Goal: Navigation & Orientation: Find specific page/section

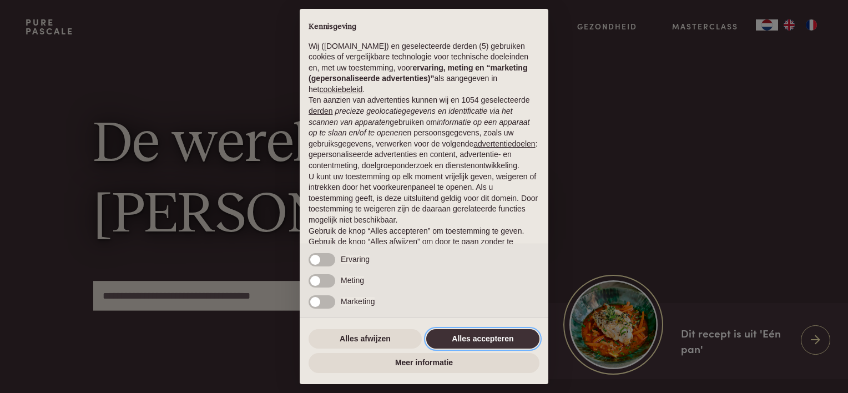
click at [479, 335] on button "Alles accepteren" at bounding box center [482, 339] width 113 height 20
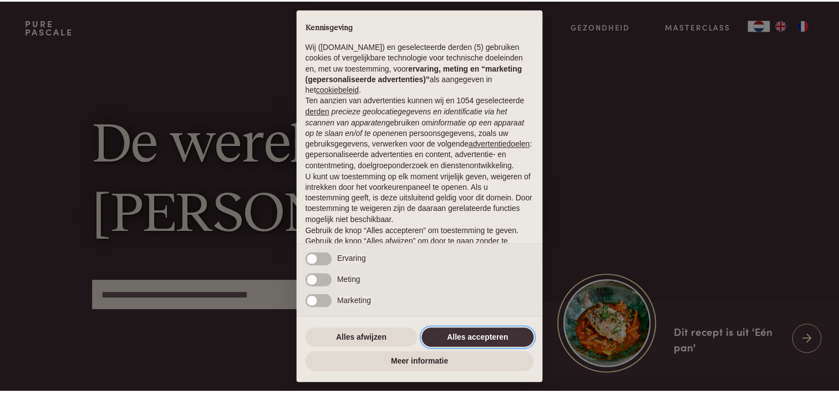
scroll to position [53, 0]
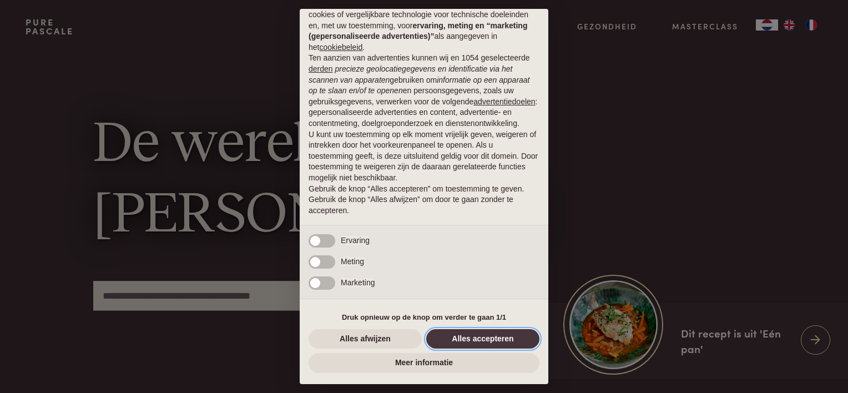
click at [474, 340] on button "Alles accepteren" at bounding box center [482, 339] width 113 height 20
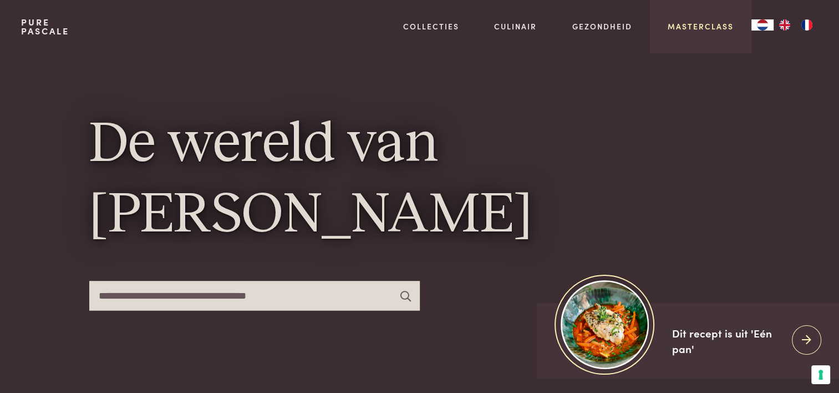
click at [676, 28] on link "Masterclass" at bounding box center [701, 27] width 66 height 12
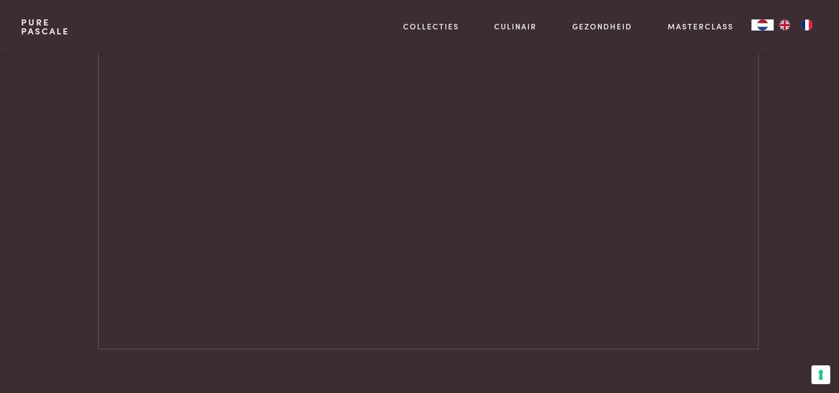
scroll to position [1596, 0]
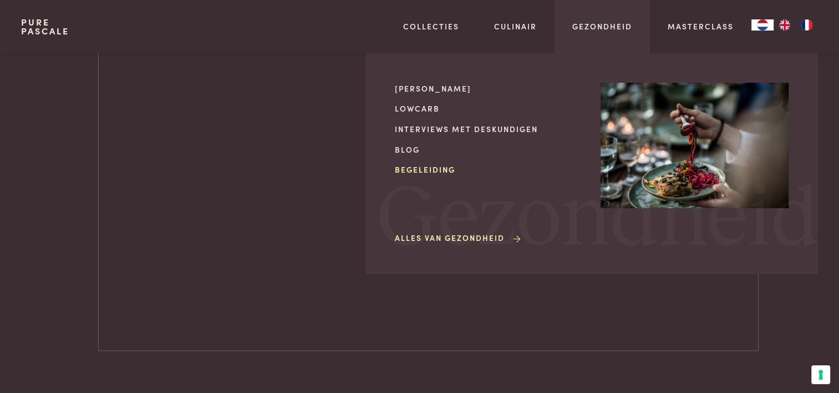
click at [447, 167] on link "Begeleiding" at bounding box center [489, 170] width 188 height 12
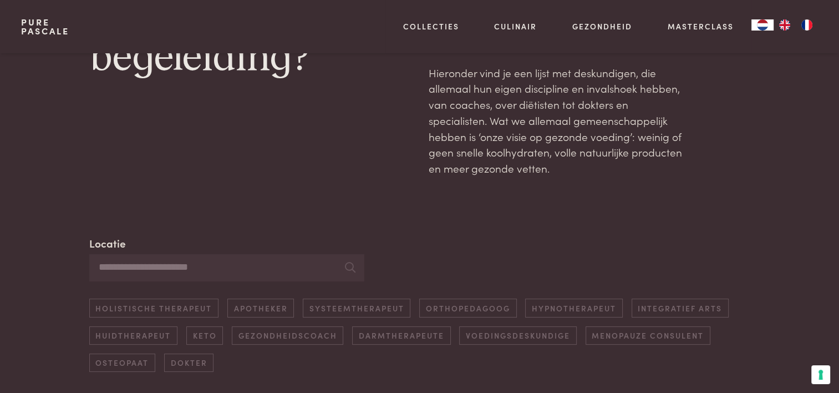
scroll to position [100, 0]
click at [332, 307] on link "Systeemtherapeut" at bounding box center [357, 307] width 108 height 18
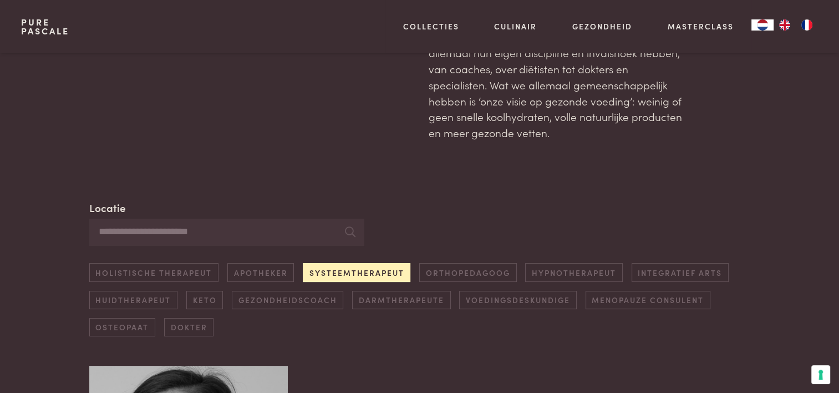
scroll to position [128, 0]
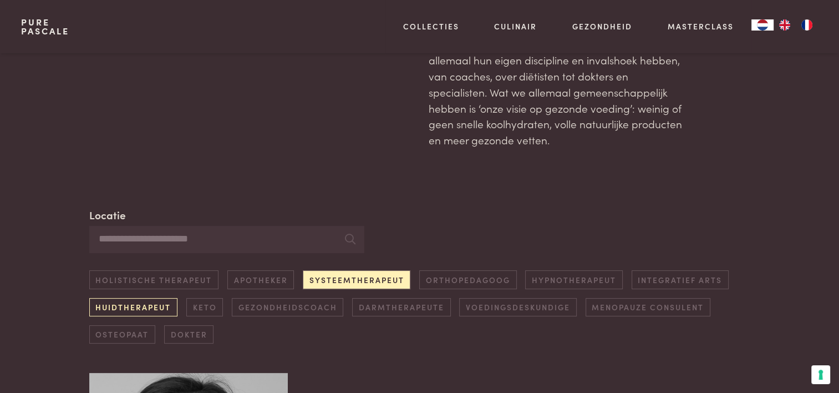
click at [144, 305] on link "Huidtherapeut" at bounding box center [133, 307] width 88 height 18
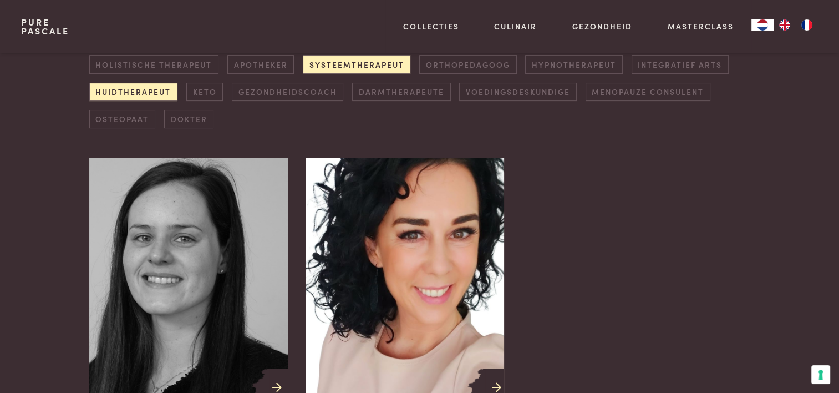
scroll to position [343, 0]
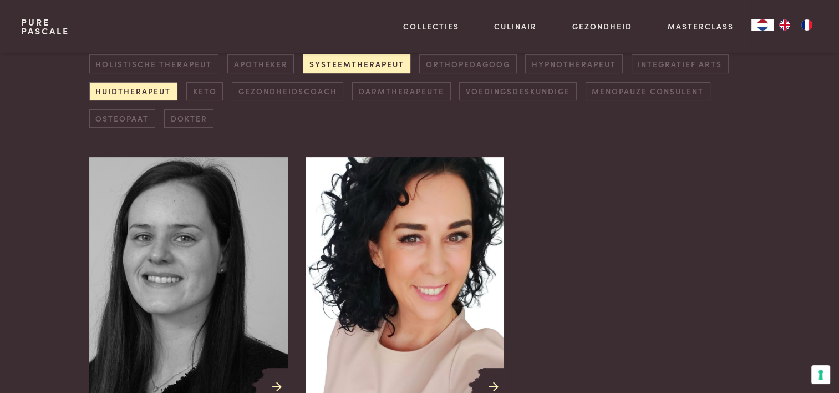
click at [373, 71] on link "Systeemtherapeut" at bounding box center [357, 63] width 108 height 18
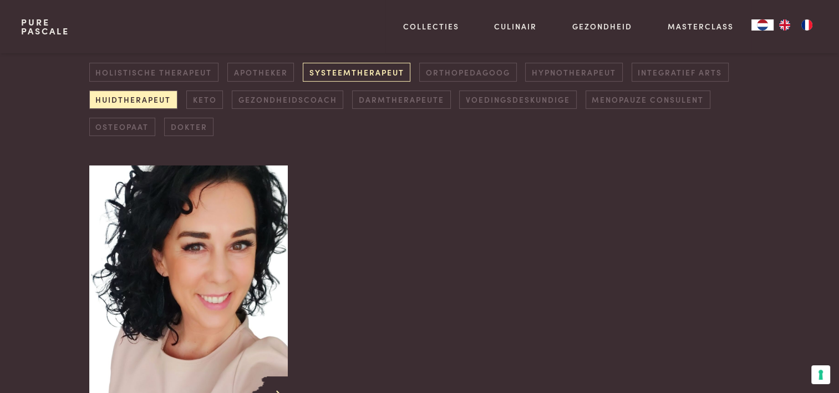
scroll to position [335, 0]
click at [206, 100] on link "Keto" at bounding box center [204, 100] width 37 height 18
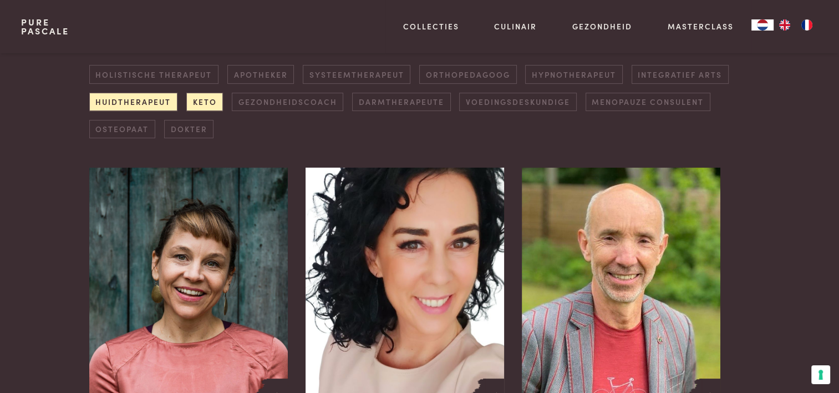
scroll to position [334, 0]
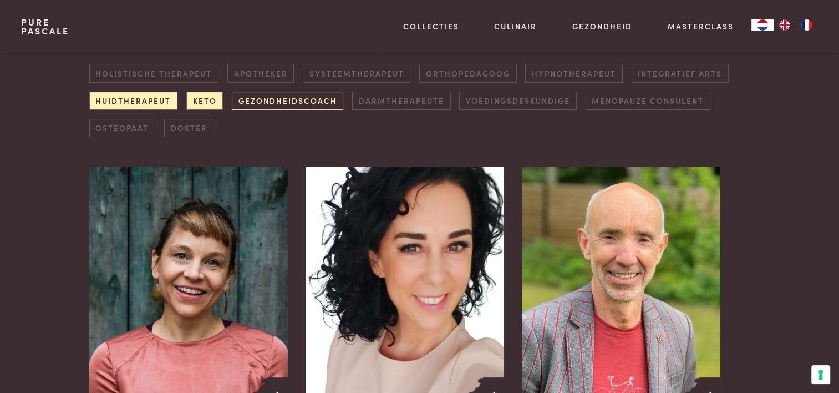
click at [303, 101] on link "Gezondheidscoach" at bounding box center [288, 101] width 112 height 18
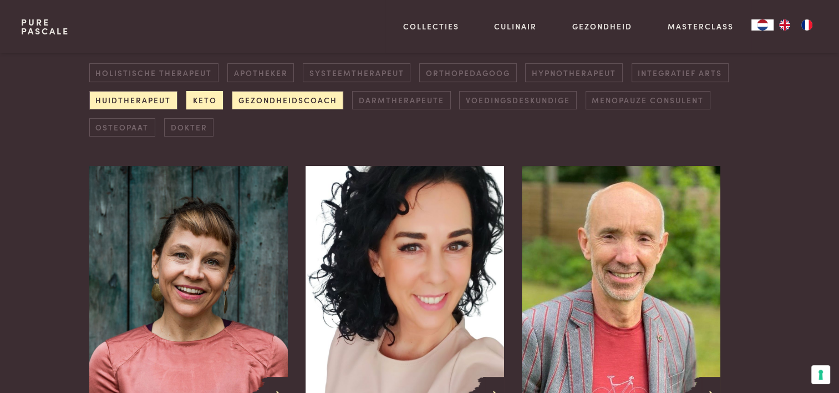
click at [201, 99] on link "Keto" at bounding box center [204, 100] width 37 height 18
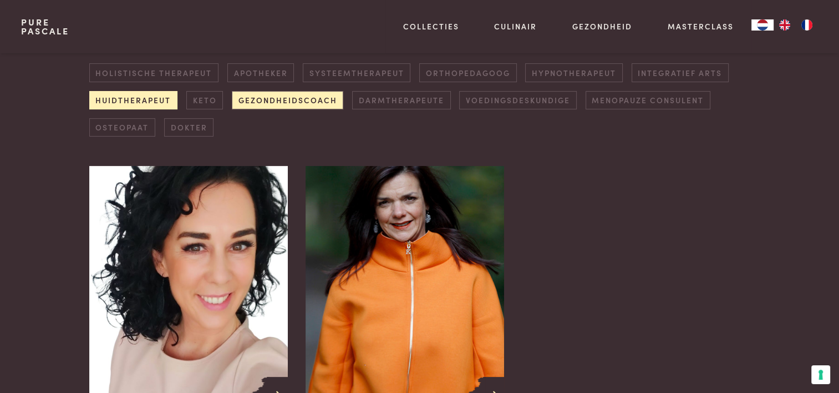
click at [153, 96] on link "Huidtherapeut" at bounding box center [133, 100] width 88 height 18
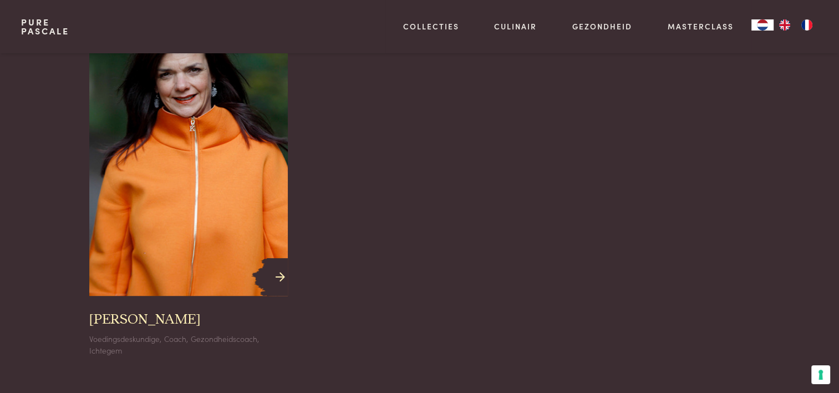
scroll to position [454, 0]
click at [143, 321] on h3 "[PERSON_NAME]" at bounding box center [145, 319] width 112 height 18
